Goal: Transaction & Acquisition: Purchase product/service

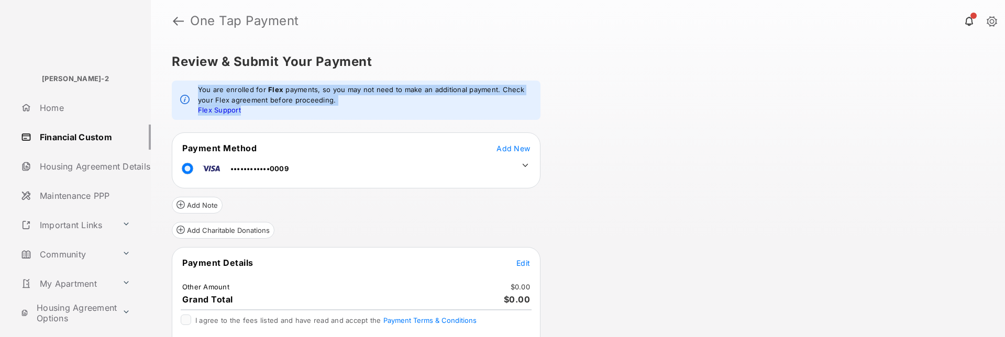
drag, startPoint x: 199, startPoint y: 88, endPoint x: 266, endPoint y: 110, distance: 70.5
click at [266, 110] on em "You are enrolled for Flex payments, so you may not need to make an additional p…" at bounding box center [365, 100] width 334 height 31
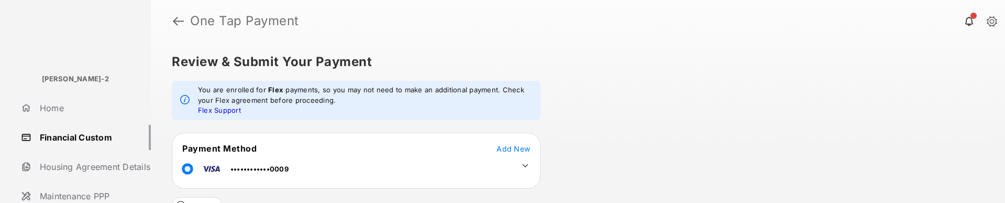
click at [574, 48] on div "Review & Submit Your Payment You are enrolled for Flex payments, so you may not…" at bounding box center [578, 122] width 854 height 161
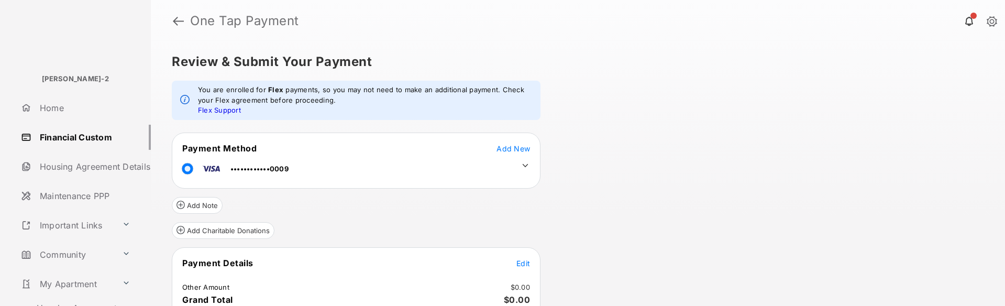
click at [90, 138] on link "Financial Custom" at bounding box center [84, 137] width 134 height 25
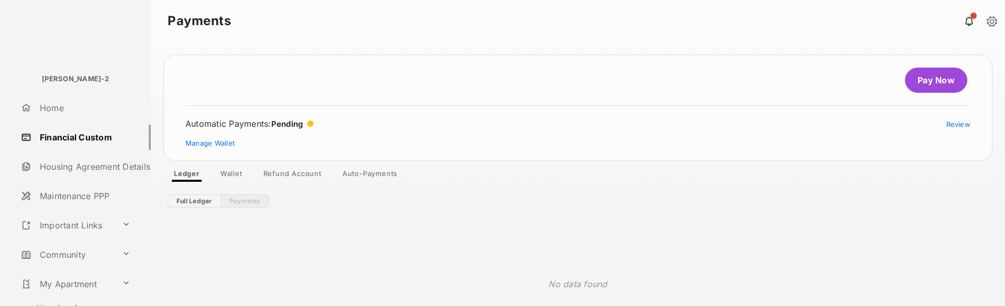
click at [358, 174] on link "Auto-Payments" at bounding box center [370, 175] width 72 height 13
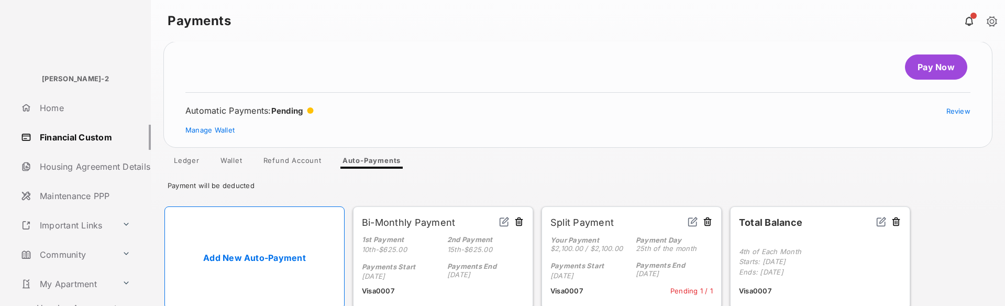
scroll to position [29, 0]
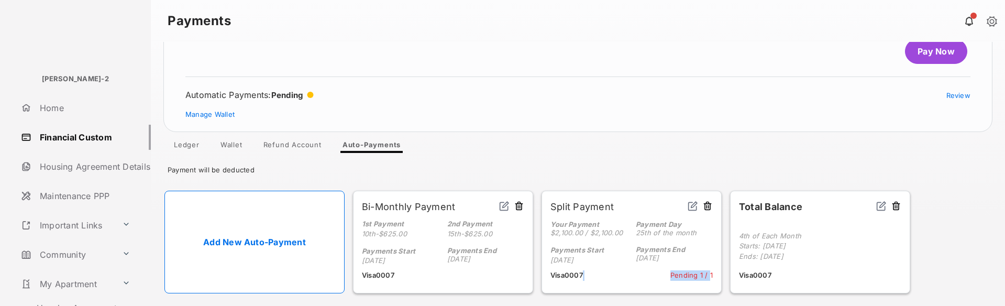
drag, startPoint x: 669, startPoint y: 274, endPoint x: 710, endPoint y: 275, distance: 41.4
click at [710, 230] on p "Visa 0007 Pending 1 / 1" at bounding box center [631, 275] width 162 height 10
click at [384, 110] on div "Automatic Payments : Pending Review Manage Wallet" at bounding box center [577, 104] width 785 height 29
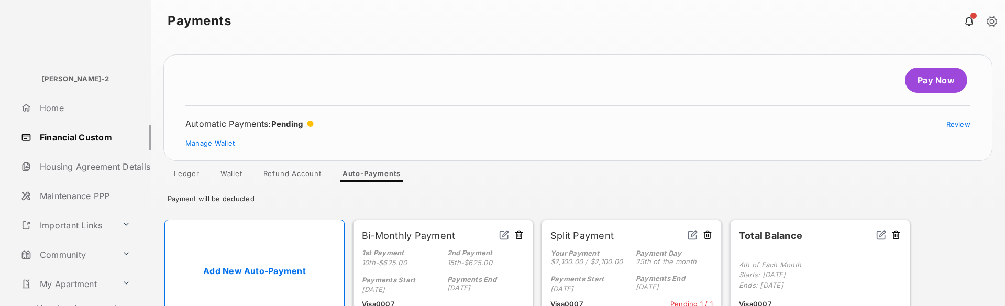
click at [314, 123] on circle at bounding box center [310, 123] width 6 height 6
click at [399, 115] on article "Pay Now Automatic Payments : Pending Review Manage Wallet" at bounding box center [577, 107] width 829 height 106
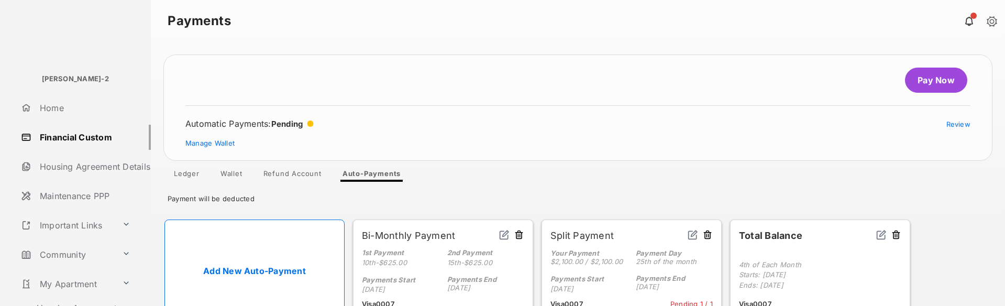
click at [941, 78] on link "Pay Now" at bounding box center [936, 80] width 62 height 25
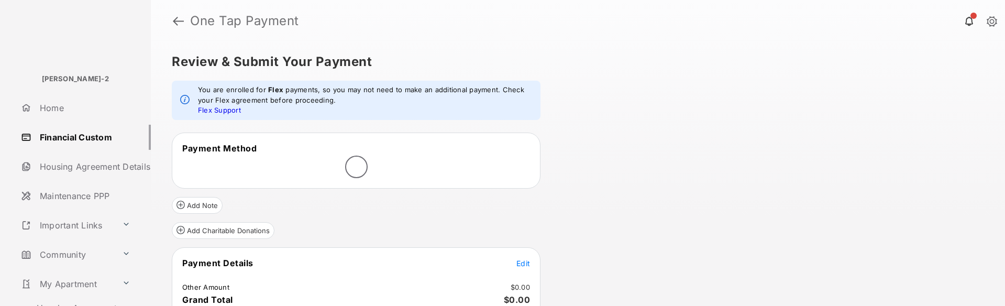
click at [968, 20] on link at bounding box center [968, 20] width 21 height 21
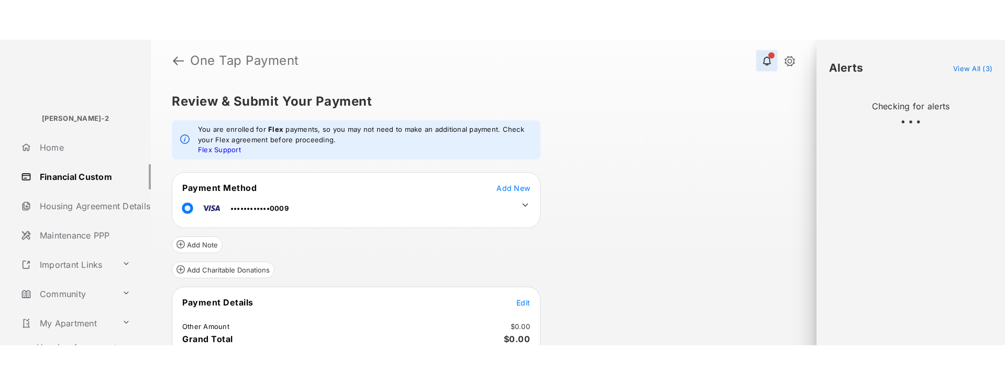
scroll to position [15, 0]
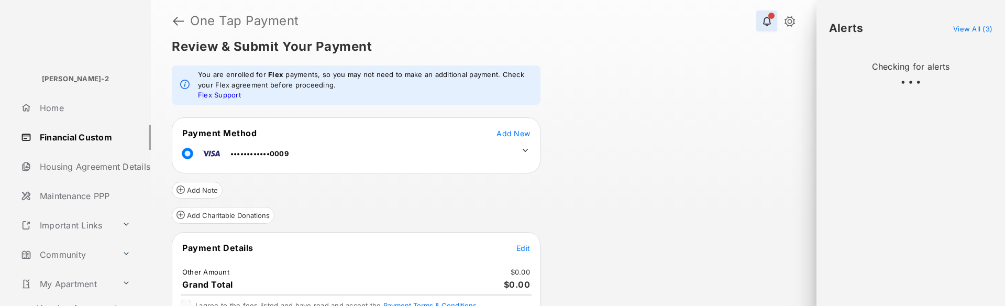
click at [179, 19] on link at bounding box center [178, 20] width 11 height 25
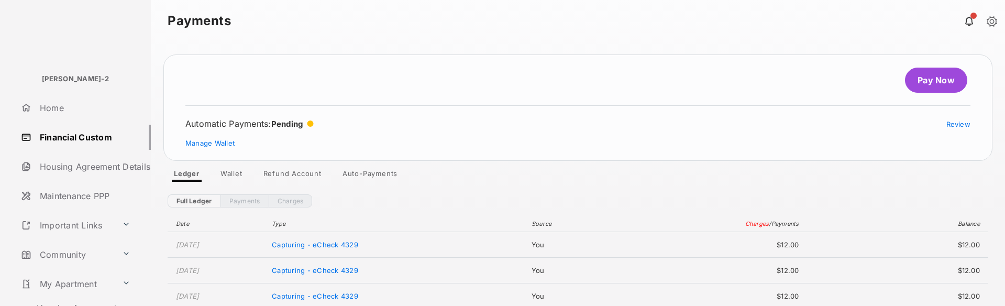
click at [379, 170] on link "Auto-Payments" at bounding box center [370, 175] width 72 height 13
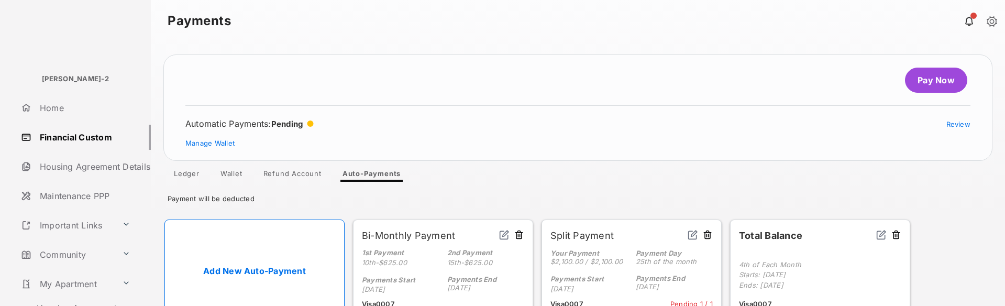
click at [294, 230] on link "Add New Auto-Payment" at bounding box center [254, 270] width 180 height 103
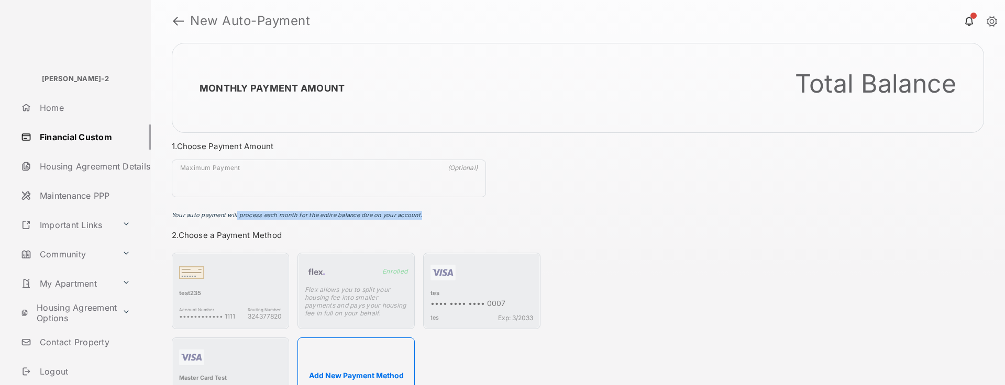
drag, startPoint x: 423, startPoint y: 216, endPoint x: 236, endPoint y: 214, distance: 187.4
click at [236, 214] on p "Your auto payment will process each month for the entire balance due on your ac…" at bounding box center [355, 215] width 366 height 9
click at [180, 20] on link at bounding box center [178, 20] width 11 height 25
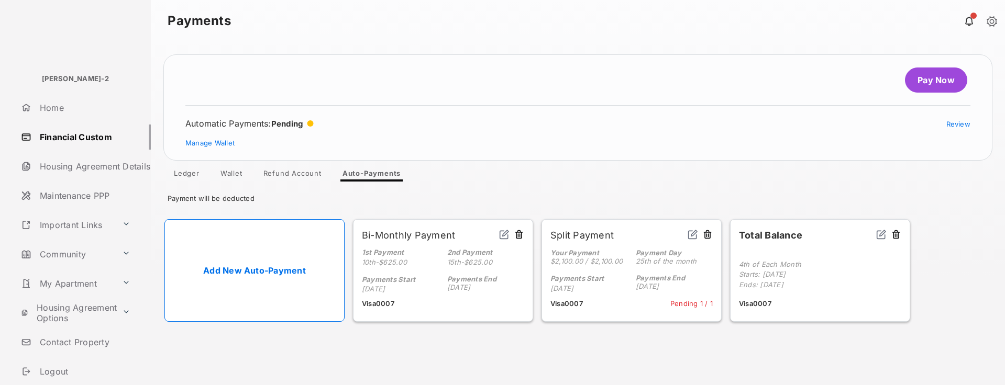
click at [937, 81] on link "Pay Now" at bounding box center [936, 80] width 62 height 25
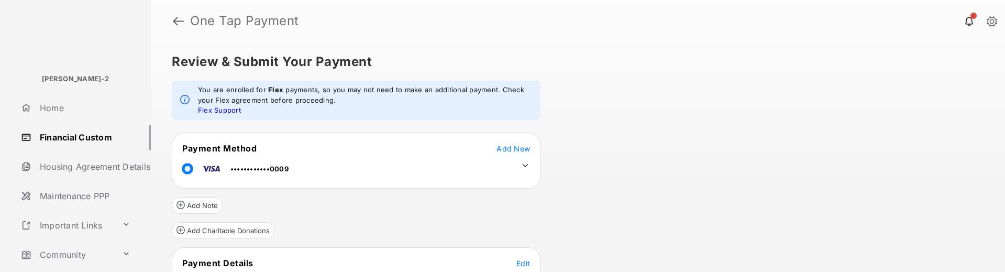
click at [993, 22] on link at bounding box center [991, 22] width 10 height 12
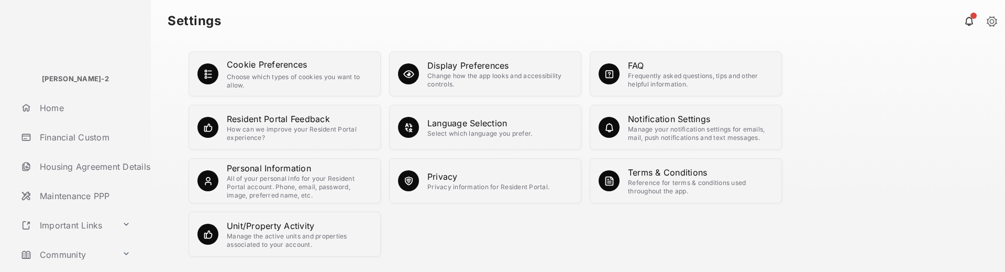
click at [969, 21] on link at bounding box center [968, 20] width 21 height 21
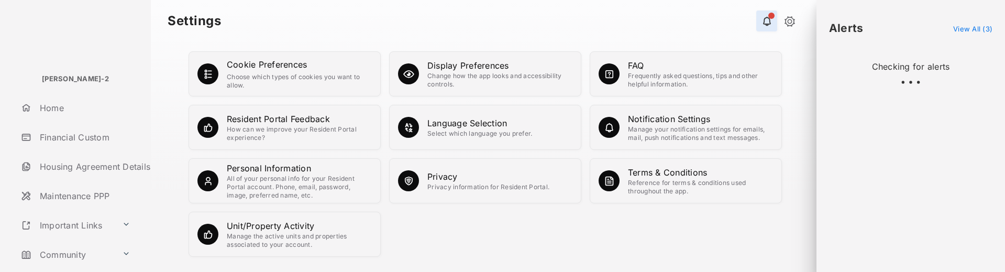
click at [58, 136] on link "Financial Custom" at bounding box center [84, 137] width 134 height 25
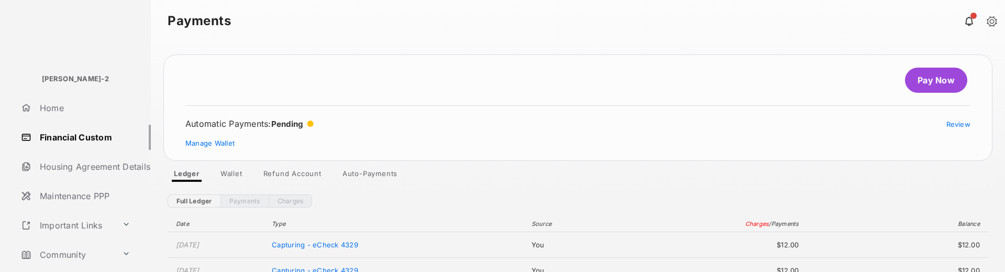
click at [941, 84] on link "Pay Now" at bounding box center [936, 80] width 62 height 25
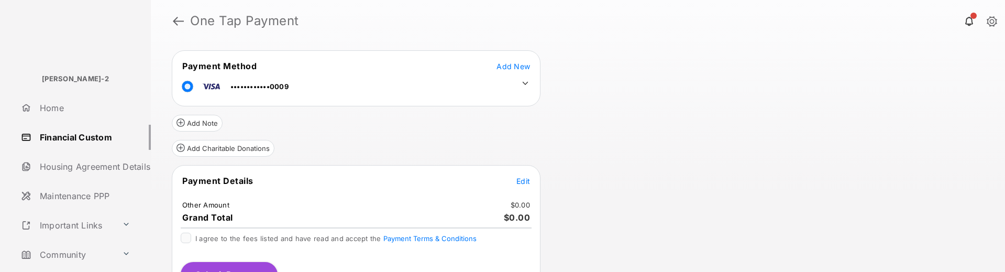
scroll to position [83, 0]
click at [231, 230] on button "Submit Payment" at bounding box center [229, 273] width 97 height 25
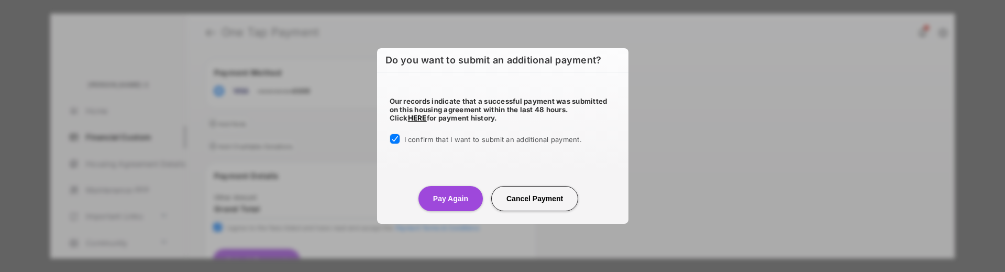
click at [455, 201] on button "Pay Again" at bounding box center [450, 198] width 64 height 25
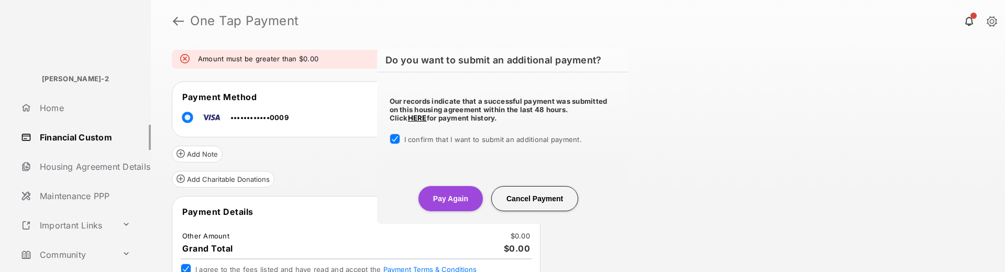
scroll to position [0, 0]
